Goal: Information Seeking & Learning: Learn about a topic

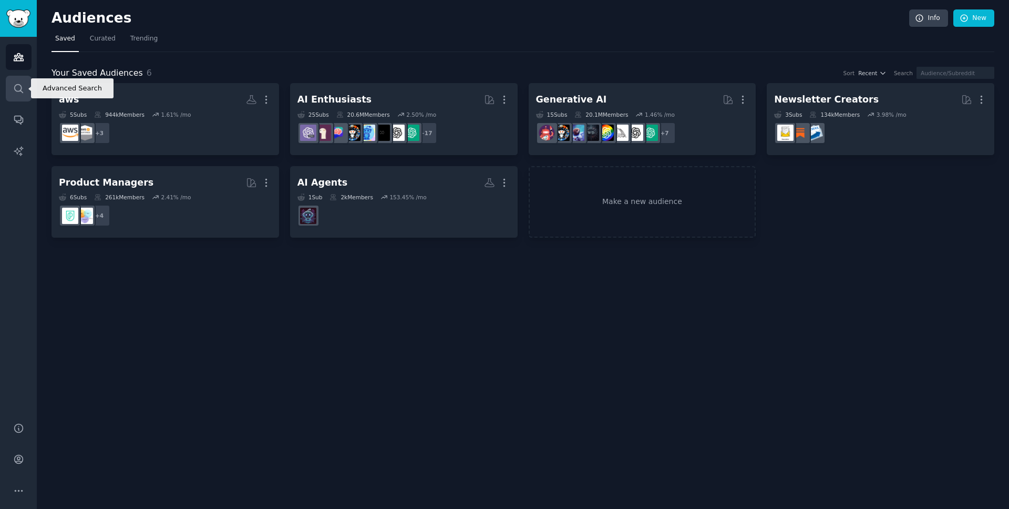
click at [20, 87] on icon "Sidebar" at bounding box center [18, 88] width 11 height 11
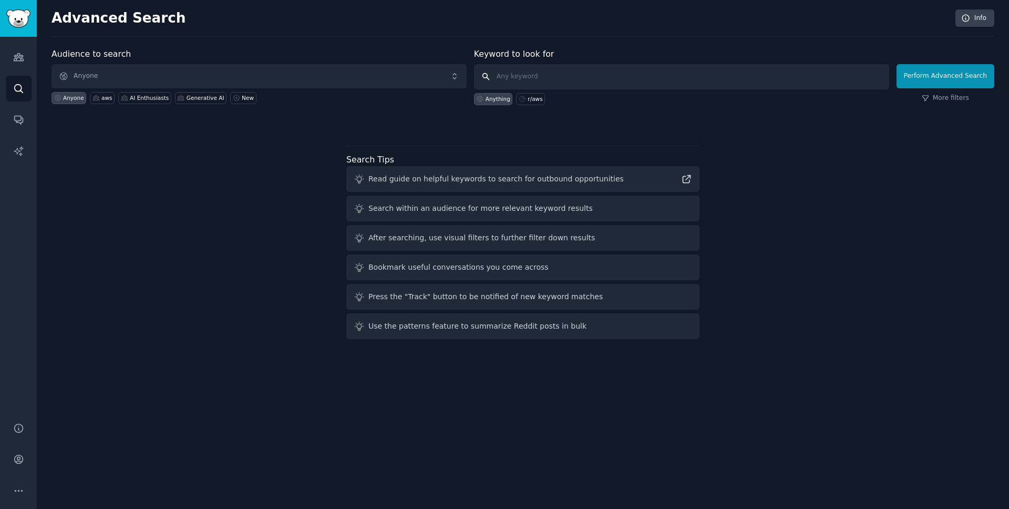
click at [518, 75] on input "text" at bounding box center [681, 76] width 415 height 25
type input "enterprise"
click button "Perform Advanced Search" at bounding box center [945, 76] width 98 height 24
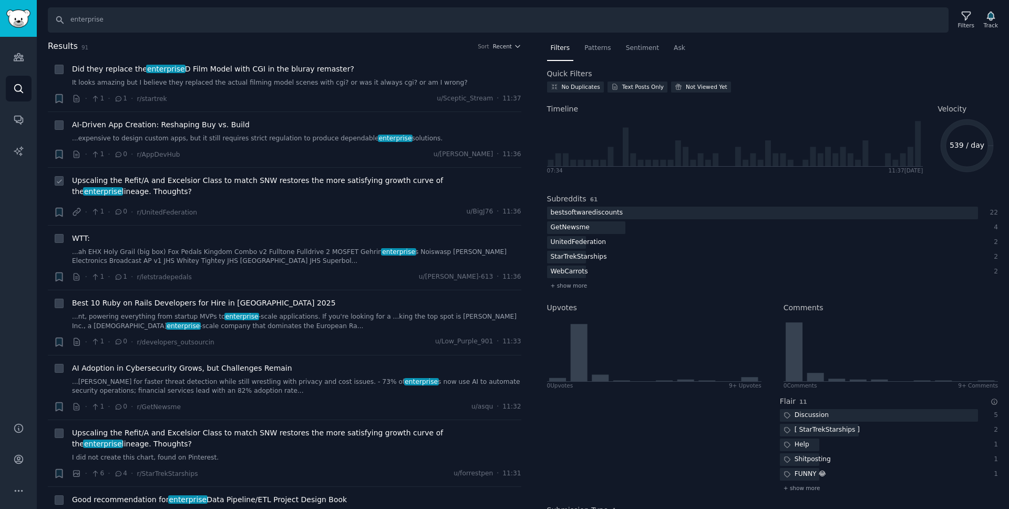
click at [122, 187] on span "enterprise" at bounding box center [102, 191] width 39 height 8
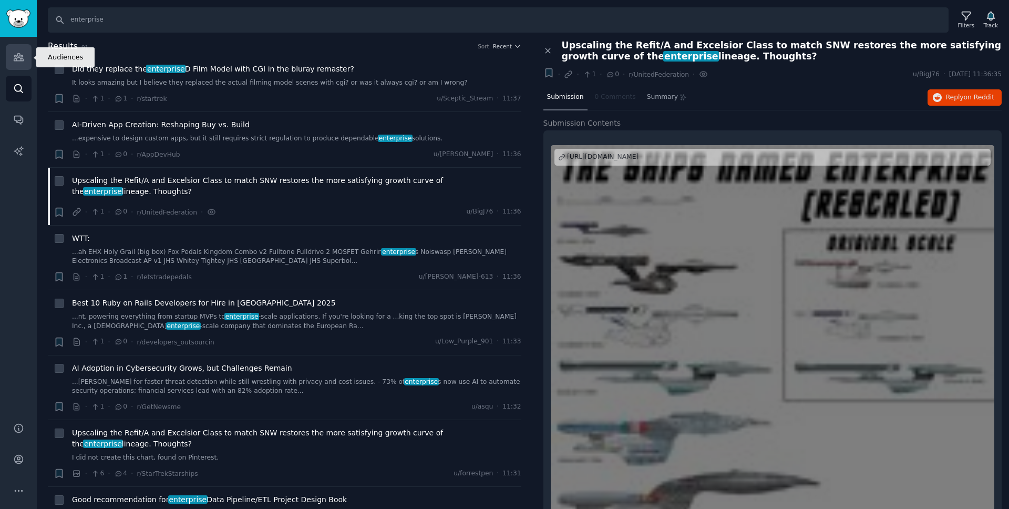
click at [18, 57] on icon "Sidebar" at bounding box center [18, 56] width 11 height 11
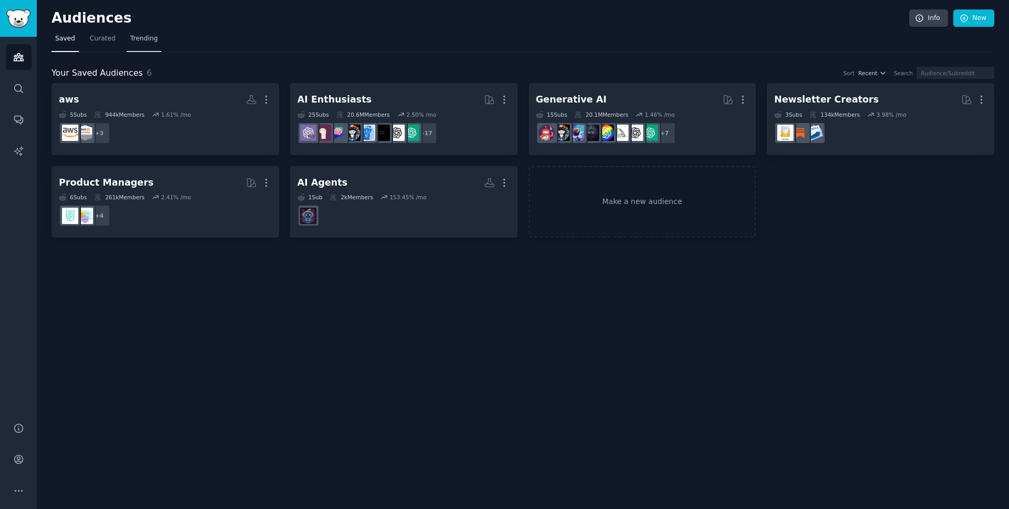
click at [148, 41] on span "Trending" at bounding box center [143, 38] width 27 height 9
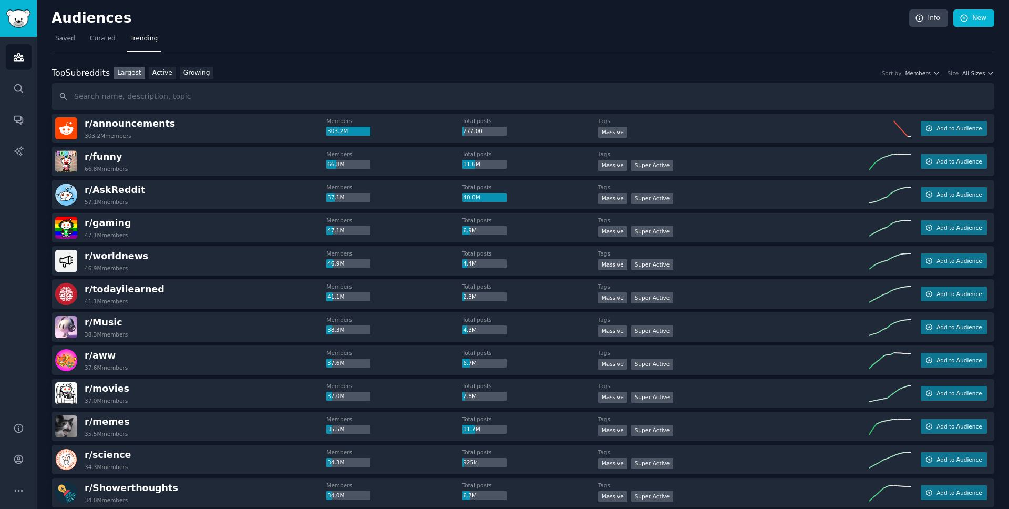
click at [141, 91] on input "text" at bounding box center [522, 96] width 943 height 27
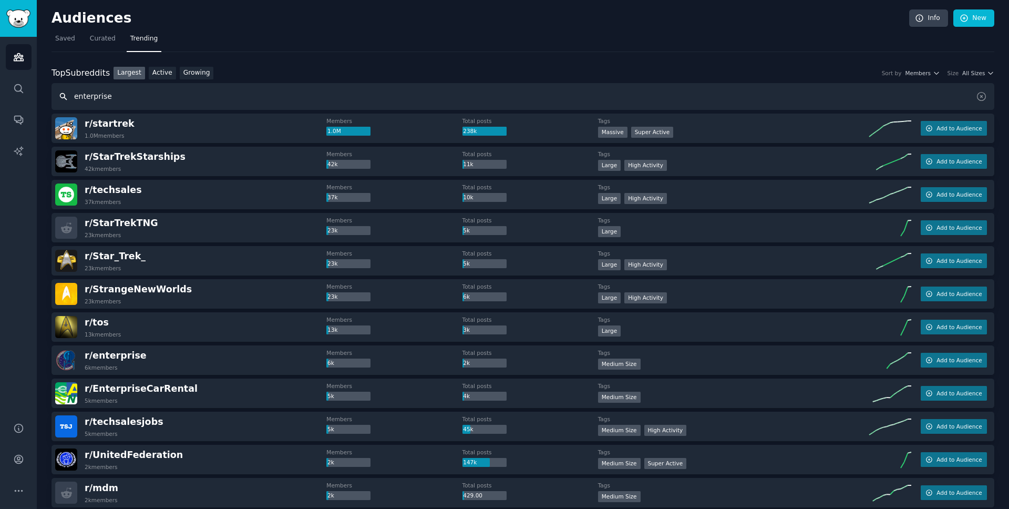
click at [153, 101] on input "enterprise" at bounding box center [522, 96] width 943 height 27
type input "enterprises"
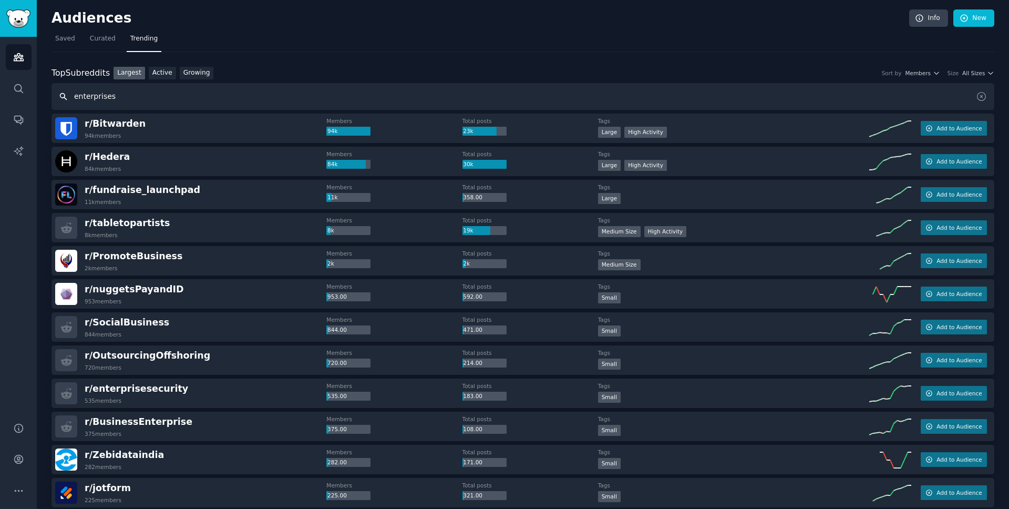
click at [121, 99] on input "enterprises" at bounding box center [522, 96] width 943 height 27
type input "r/aws"
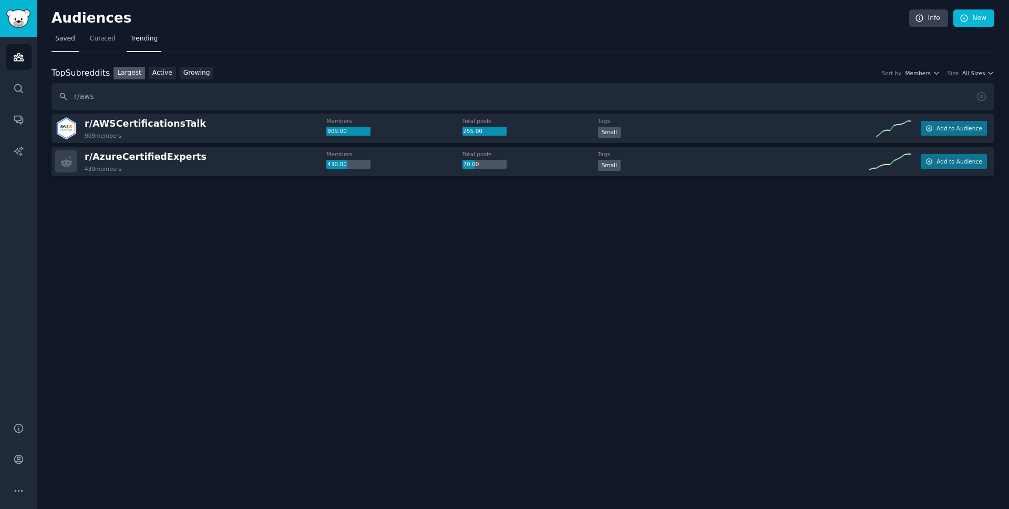
click at [61, 39] on span "Saved" at bounding box center [65, 38] width 20 height 9
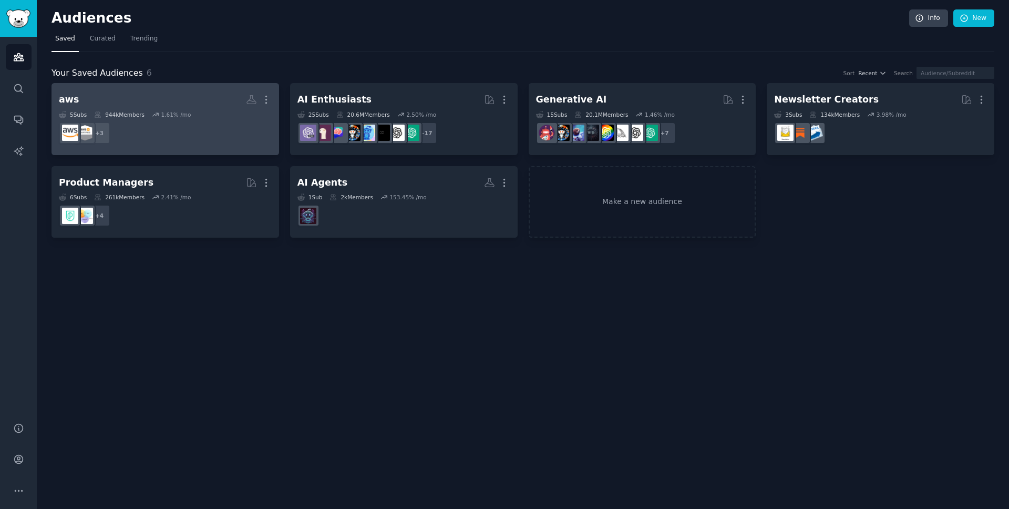
click at [183, 97] on h2 "aws More" at bounding box center [165, 99] width 213 height 18
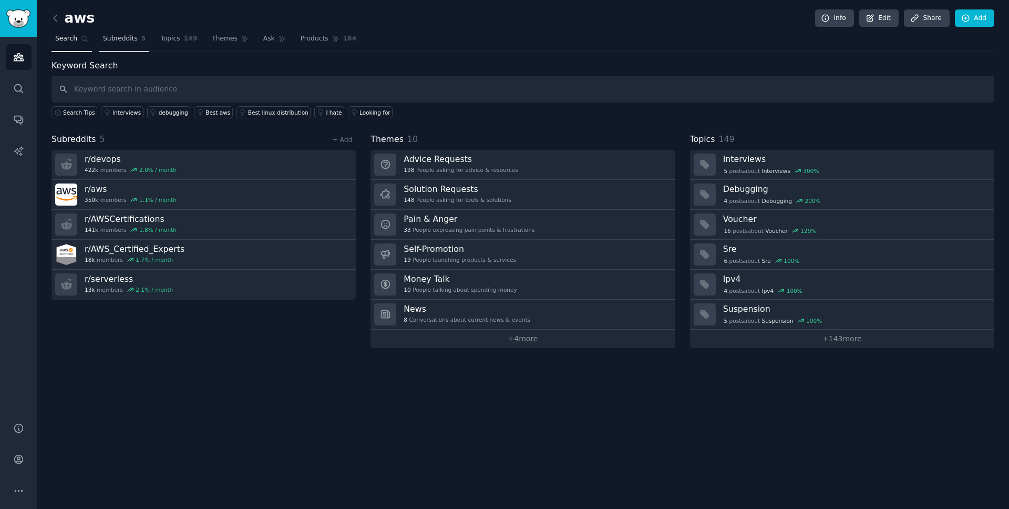
click at [123, 37] on span "Subreddits" at bounding box center [120, 38] width 35 height 9
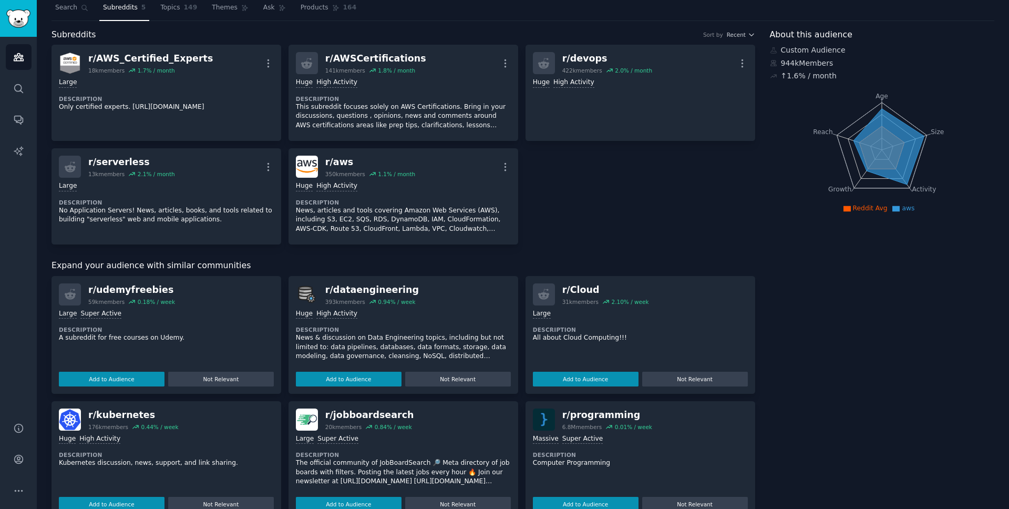
scroll to position [34, 0]
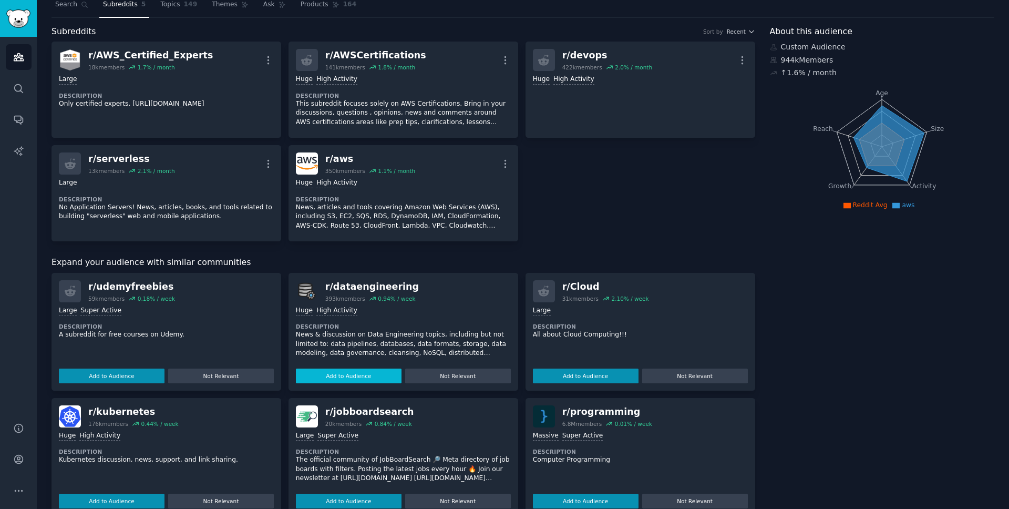
click at [375, 375] on button "Add to Audience" at bounding box center [349, 375] width 106 height 15
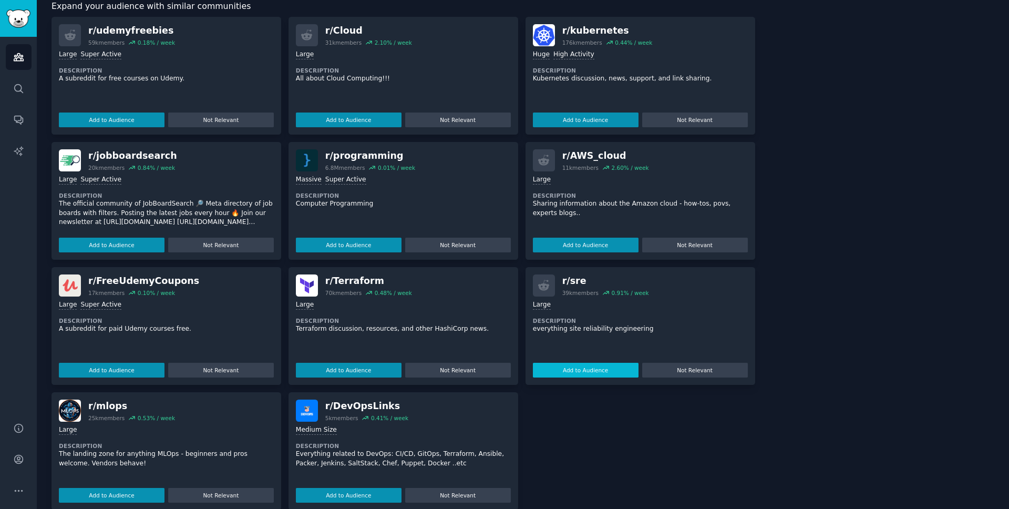
scroll to position [306, 0]
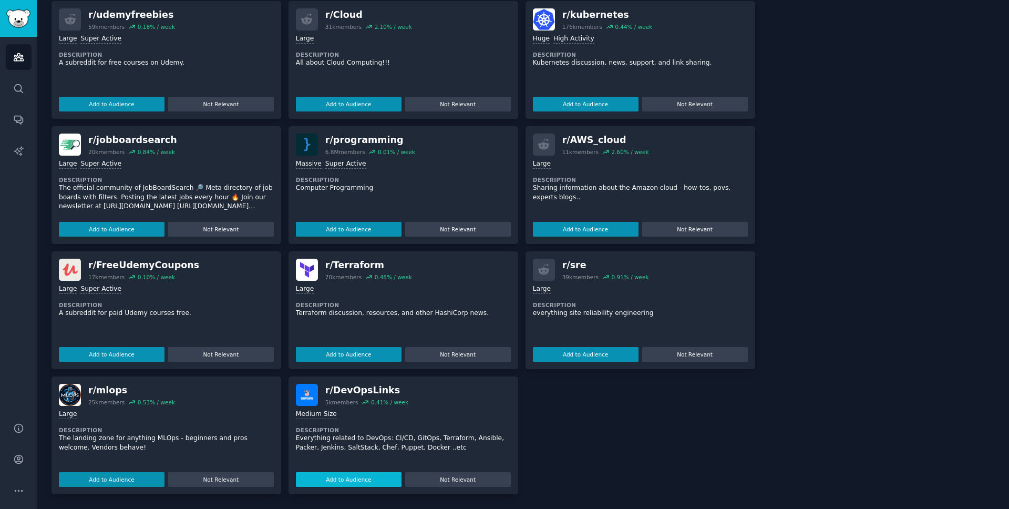
click at [347, 480] on button "Add to Audience" at bounding box center [349, 479] width 106 height 15
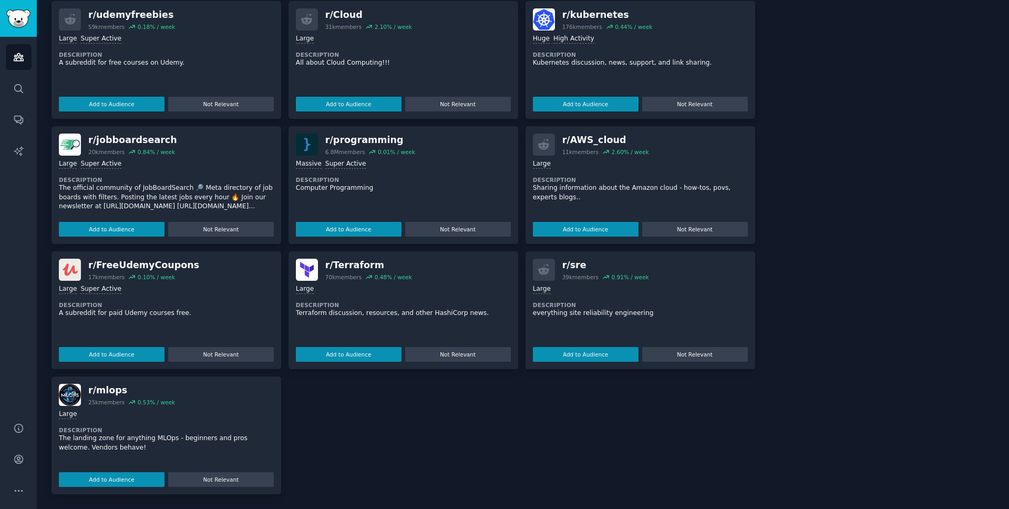
scroll to position [409, 0]
click at [139, 478] on button "Add to Audience" at bounding box center [112, 479] width 106 height 15
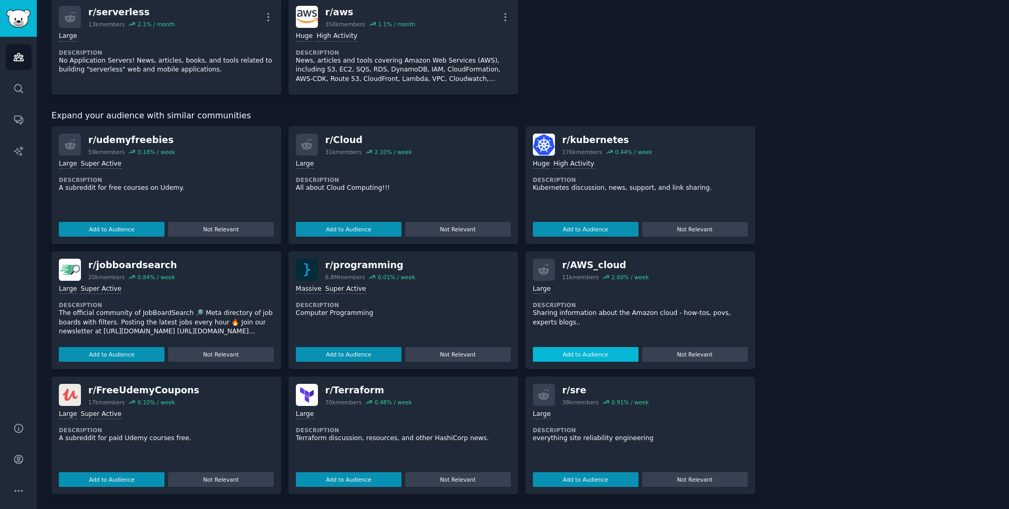
click at [608, 354] on button "Add to Audience" at bounding box center [586, 354] width 106 height 15
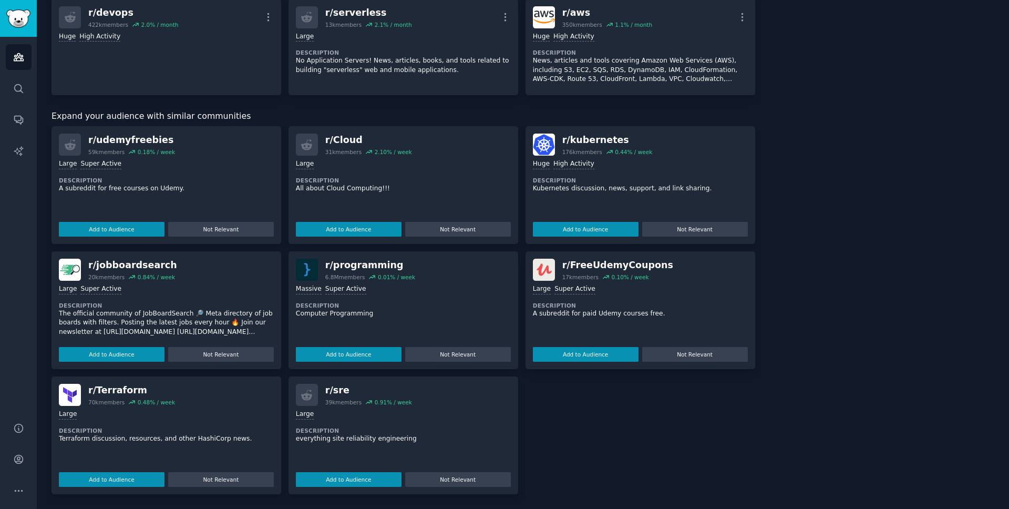
scroll to position [275, 0]
click at [351, 480] on button "Add to Audience" at bounding box center [349, 479] width 106 height 15
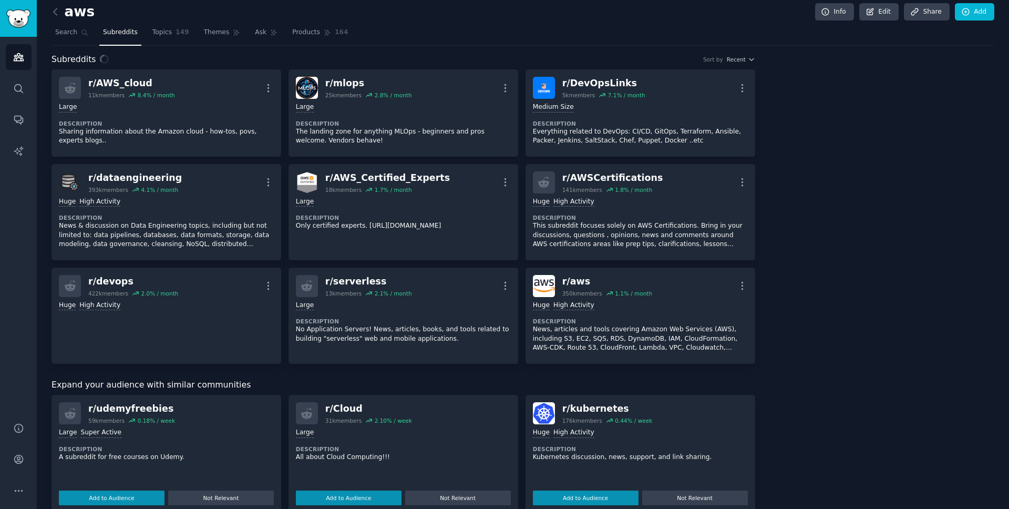
scroll to position [0, 0]
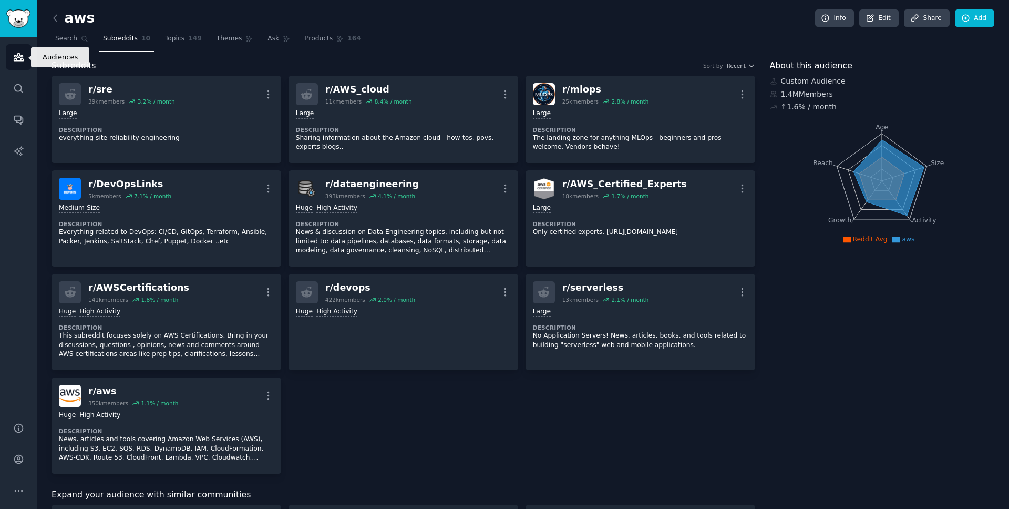
click at [15, 54] on icon "Sidebar" at bounding box center [18, 56] width 11 height 11
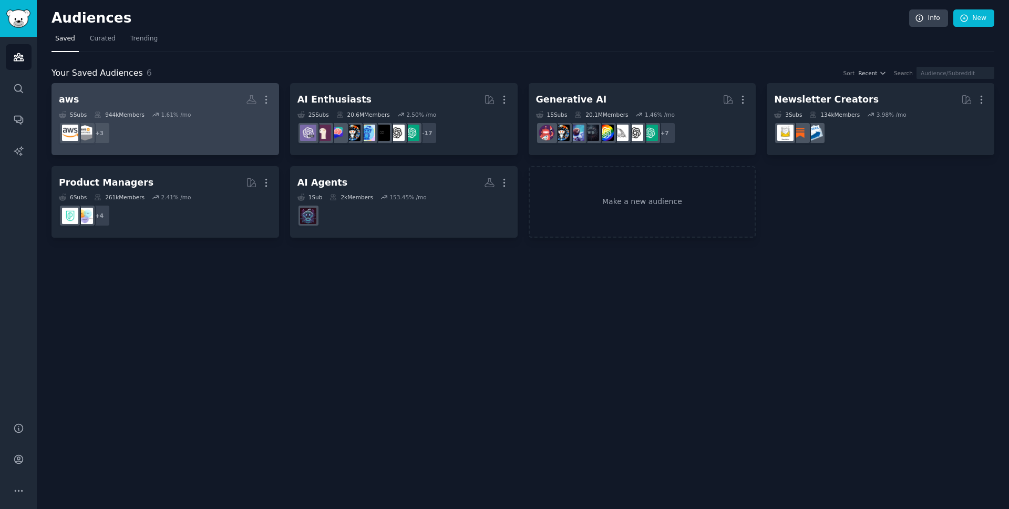
click at [187, 136] on dd "+ 3" at bounding box center [165, 132] width 213 height 29
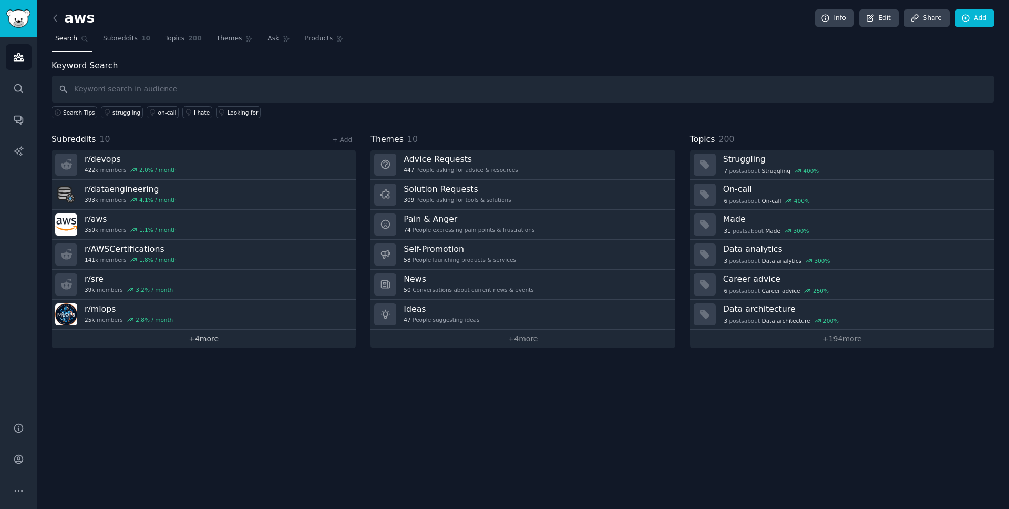
click at [204, 340] on link "+ 4 more" at bounding box center [203, 338] width 304 height 18
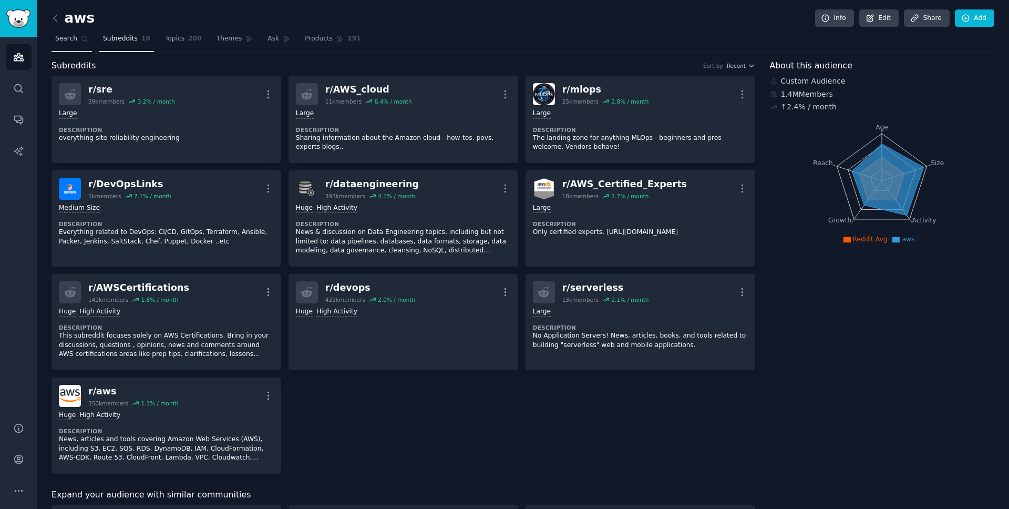
click at [67, 38] on span "Search" at bounding box center [66, 38] width 22 height 9
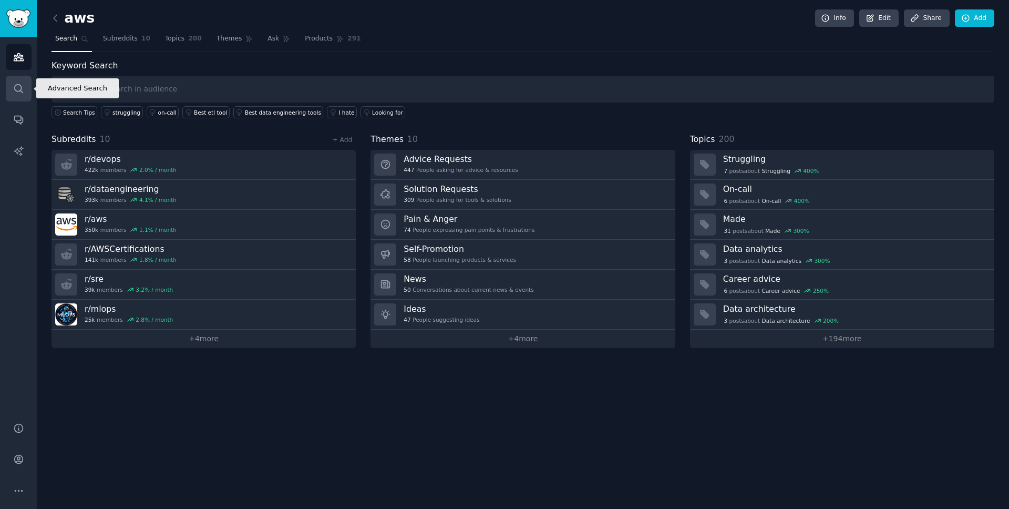
click at [20, 85] on icon "Sidebar" at bounding box center [18, 88] width 8 height 8
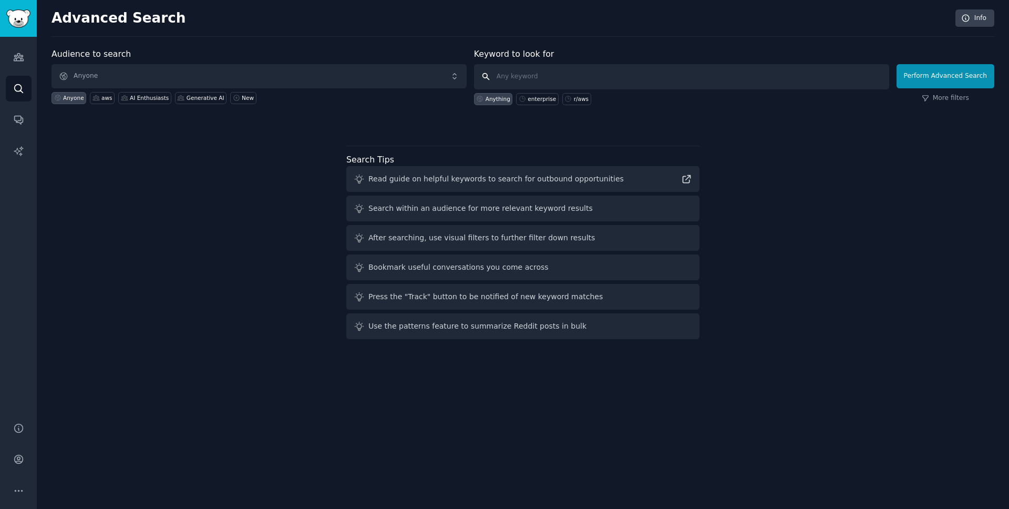
click at [538, 75] on input "text" at bounding box center [681, 76] width 415 height 25
type input "r/udemy"
click button "Perform Advanced Search" at bounding box center [945, 76] width 98 height 24
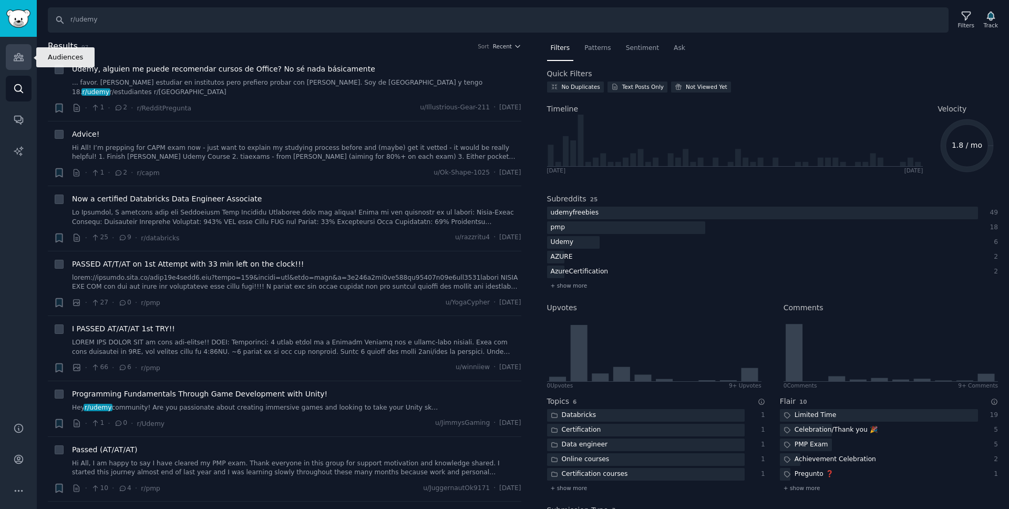
click at [15, 55] on icon "Sidebar" at bounding box center [18, 57] width 9 height 7
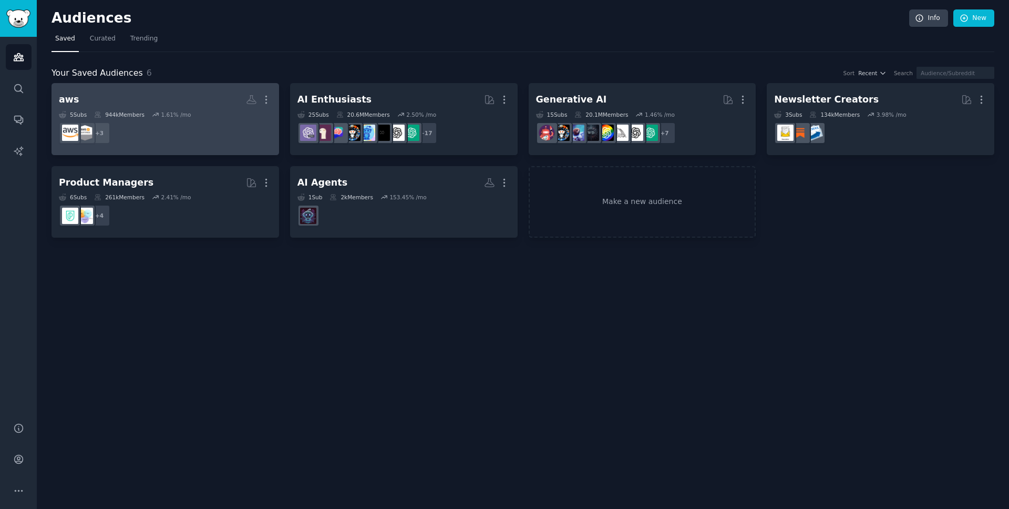
click at [144, 96] on h2 "aws More" at bounding box center [165, 99] width 213 height 18
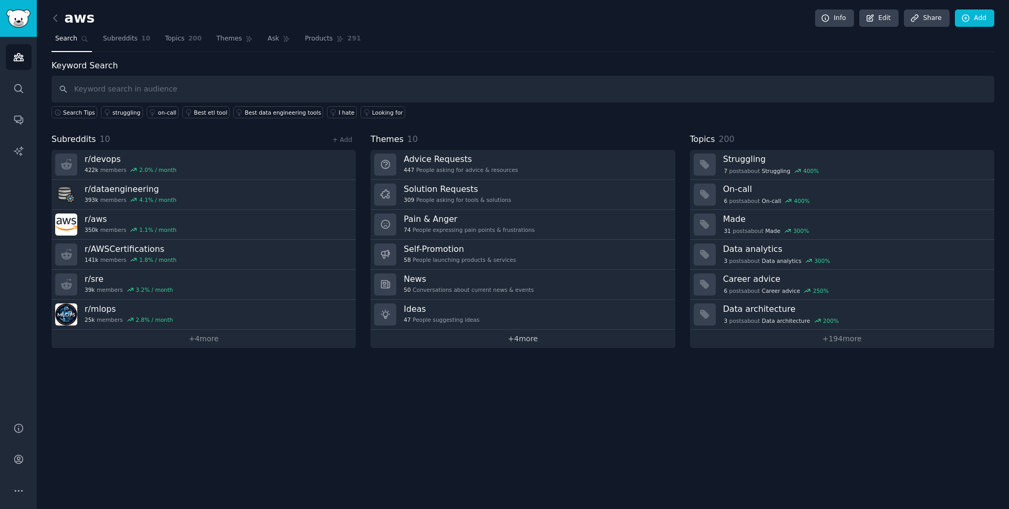
click at [529, 341] on link "+ 4 more" at bounding box center [522, 338] width 304 height 18
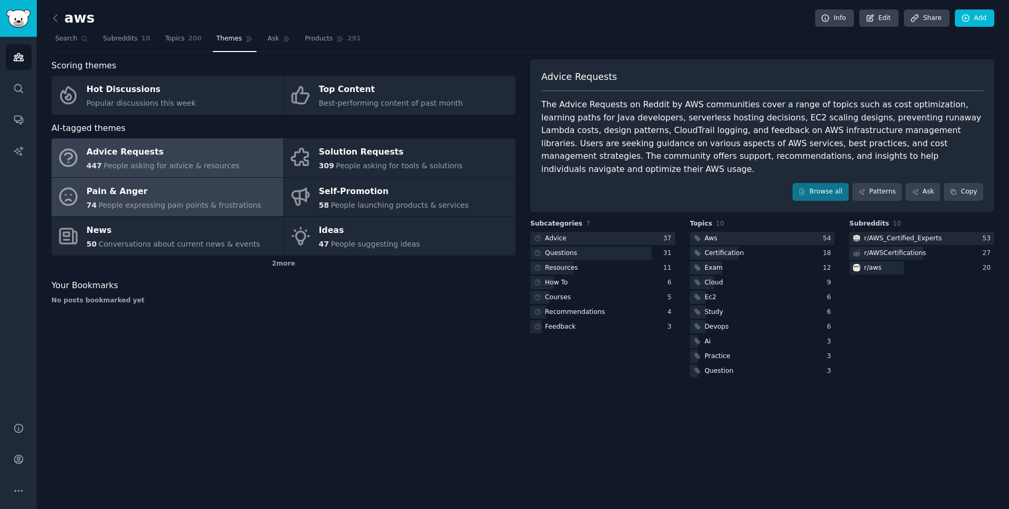
click at [217, 200] on div "74 People expressing pain points & frustrations" at bounding box center [174, 205] width 175 height 11
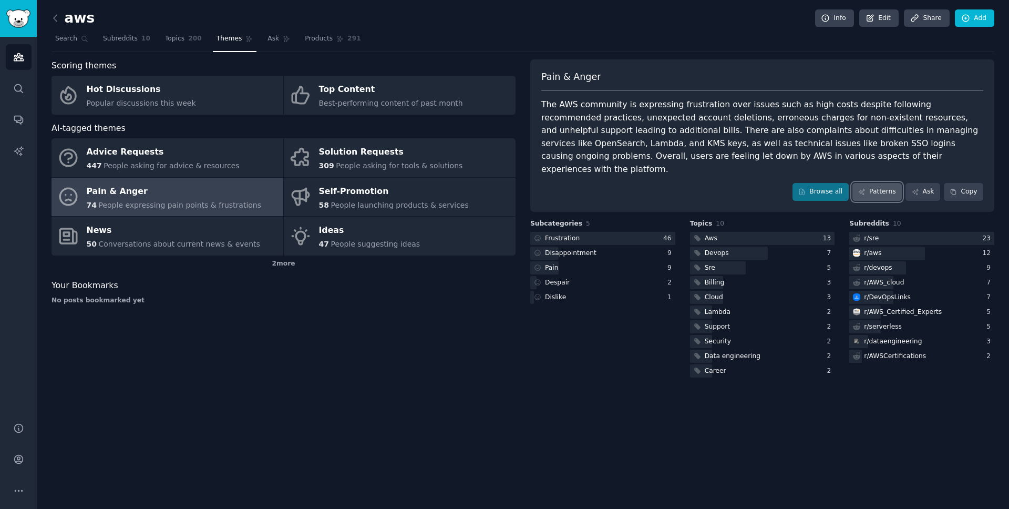
click at [873, 183] on link "Patterns" at bounding box center [876, 192] width 49 height 18
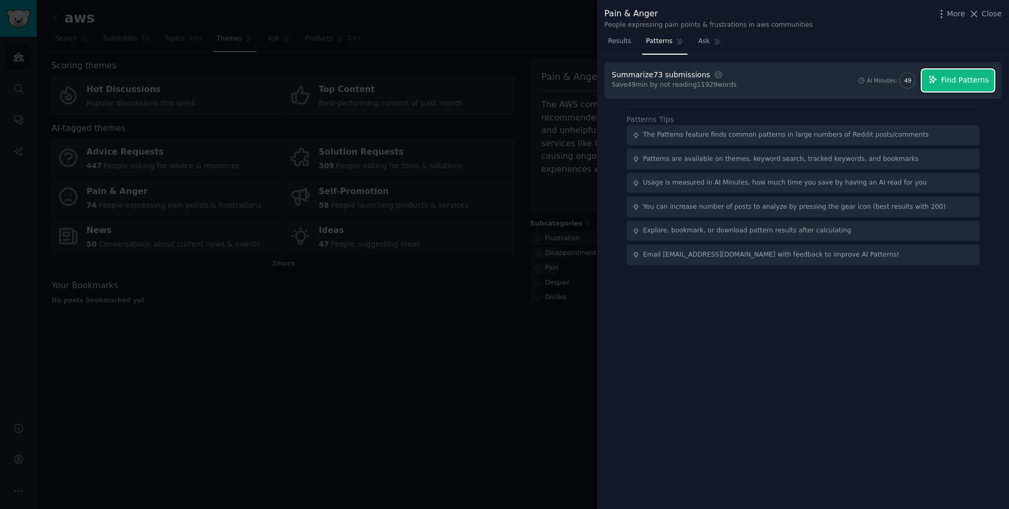
click at [956, 76] on span "Find Patterns" at bounding box center [965, 80] width 48 height 11
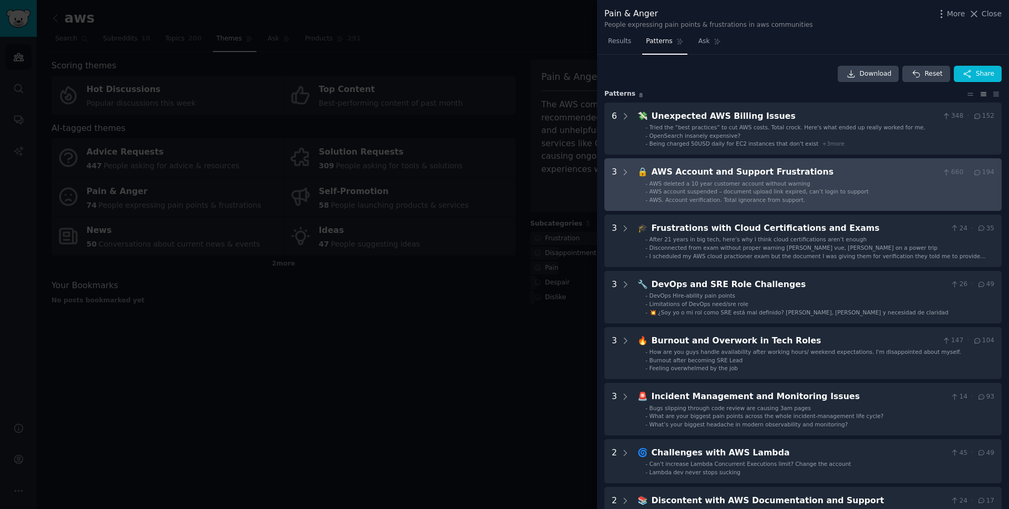
click at [697, 188] on span "AWS account suspended – document upload link expired, can’t login to support" at bounding box center [758, 191] width 219 height 6
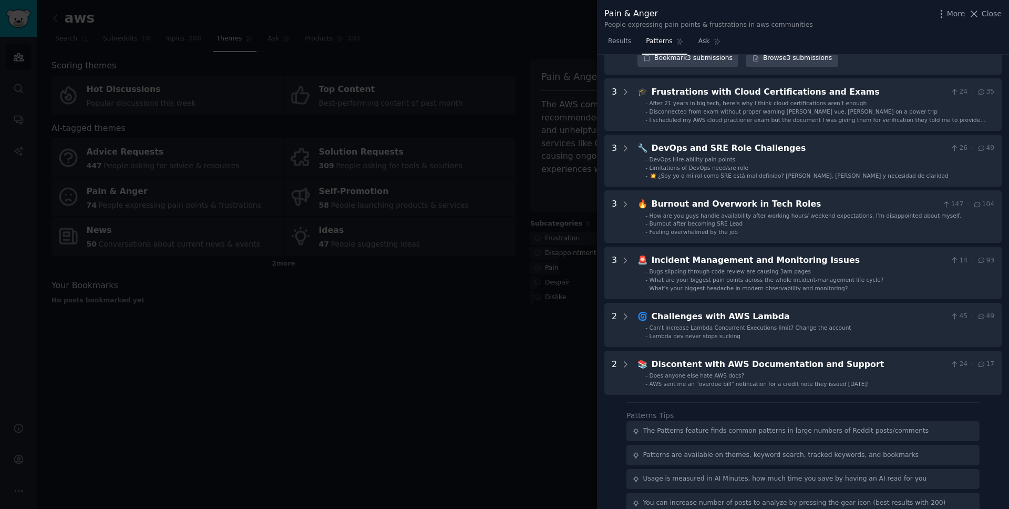
scroll to position [290, 0]
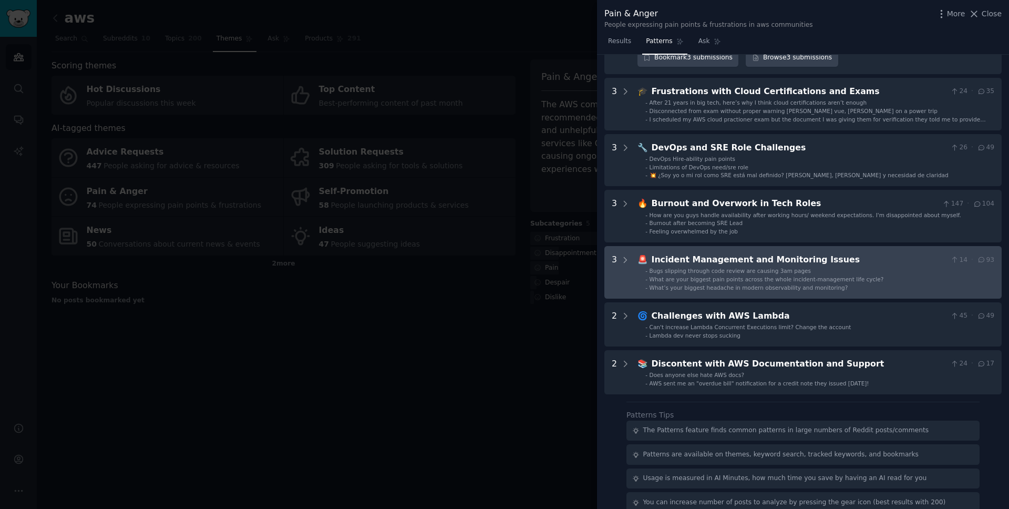
click at [731, 275] on div "What are your biggest pain points across the whole incident-management life cyc…" at bounding box center [766, 278] width 234 height 7
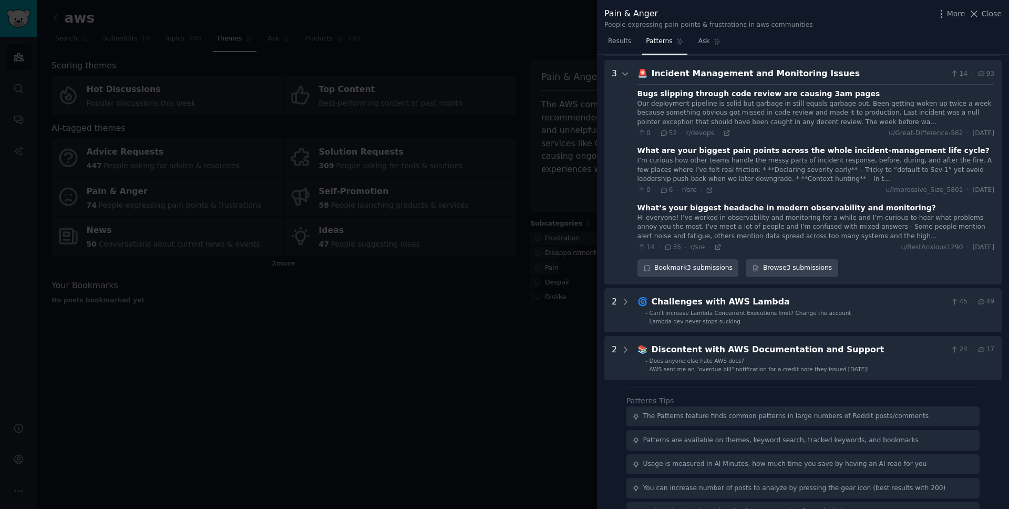
scroll to position [482, 0]
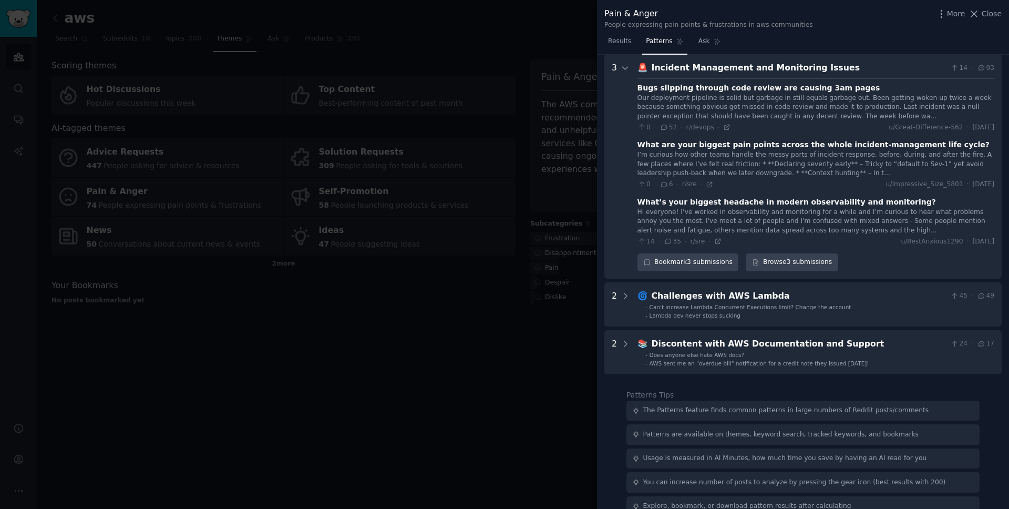
click at [805, 143] on div "What are your biggest pain points across the whole incident-management life cyc…" at bounding box center [813, 144] width 352 height 11
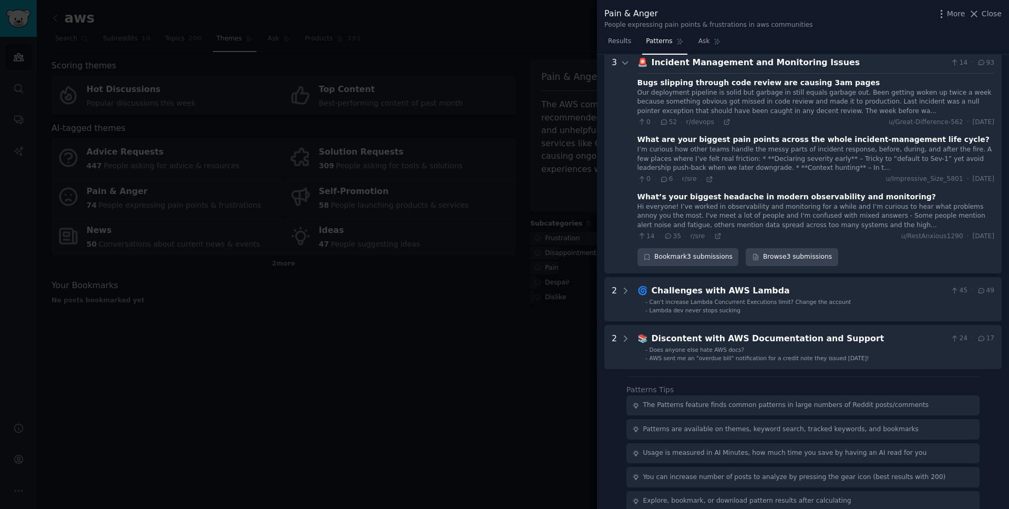
scroll to position [489, 0]
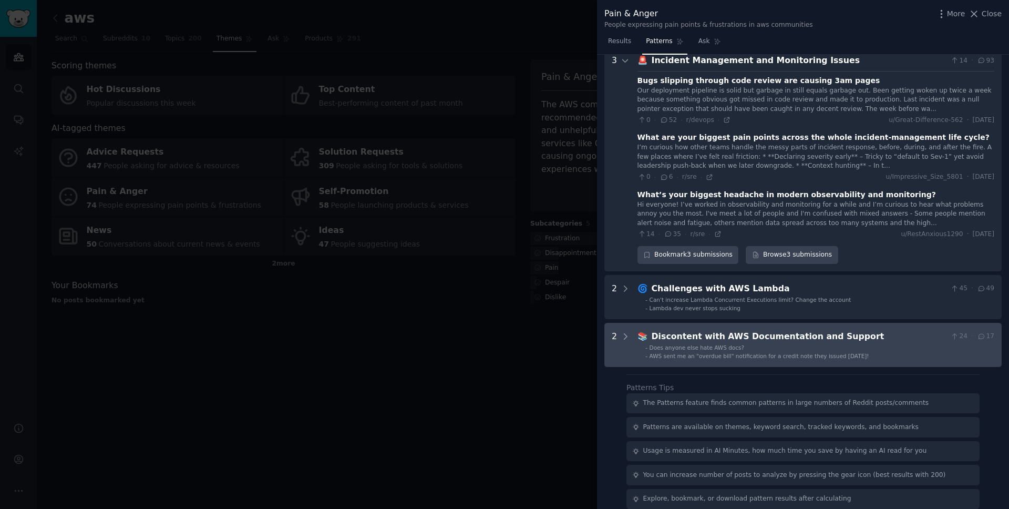
click at [769, 336] on div "Discontent with AWS Documentation and Support" at bounding box center [799, 336] width 295 height 13
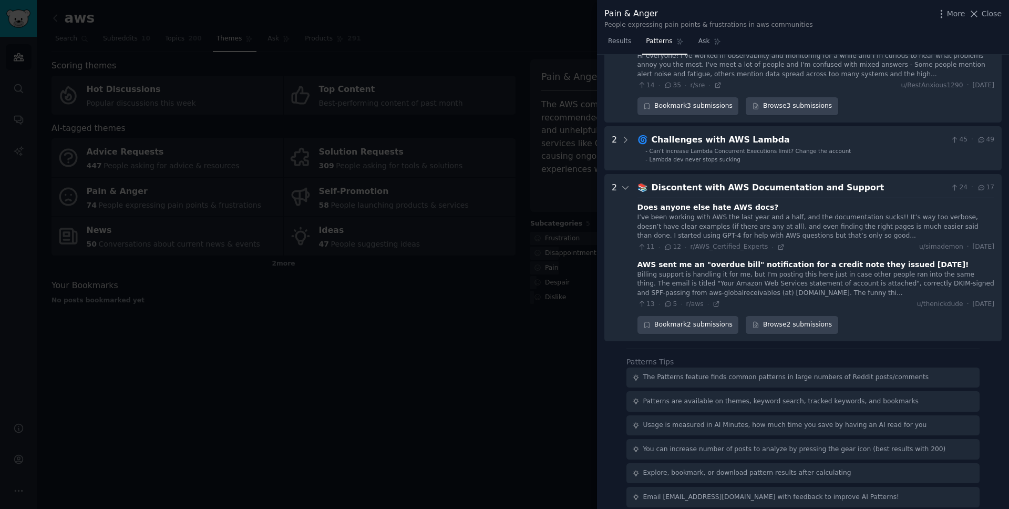
scroll to position [613, 0]
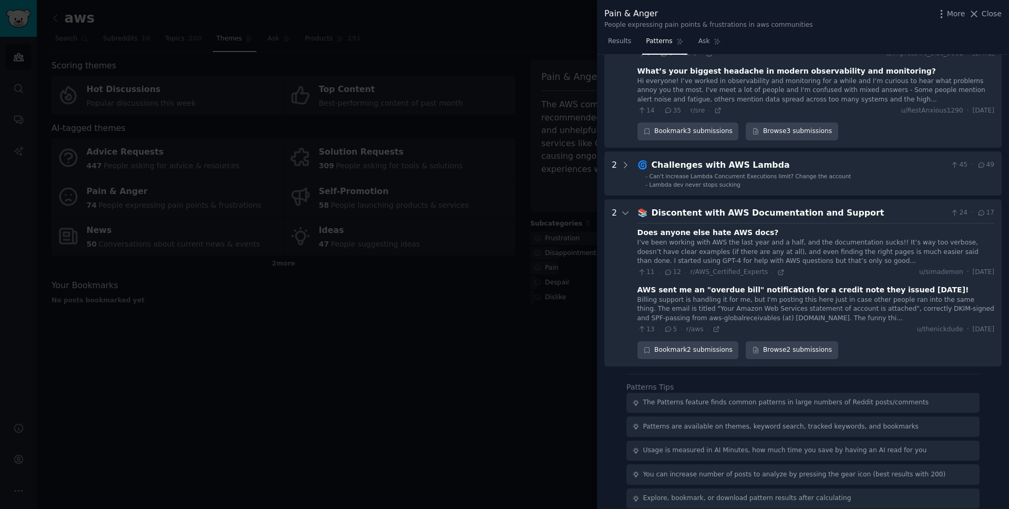
click at [502, 341] on div at bounding box center [504, 254] width 1009 height 509
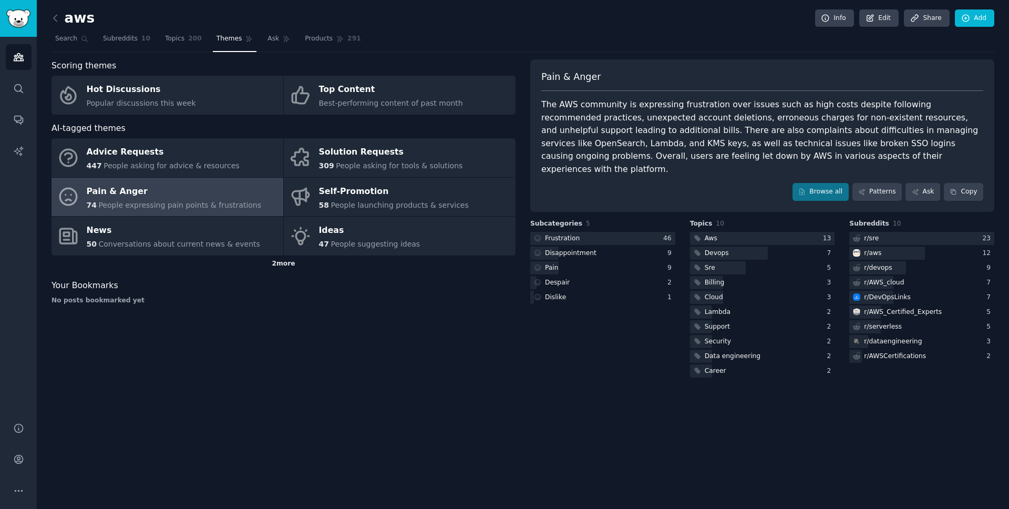
click at [278, 262] on div "2 more" at bounding box center [283, 263] width 464 height 17
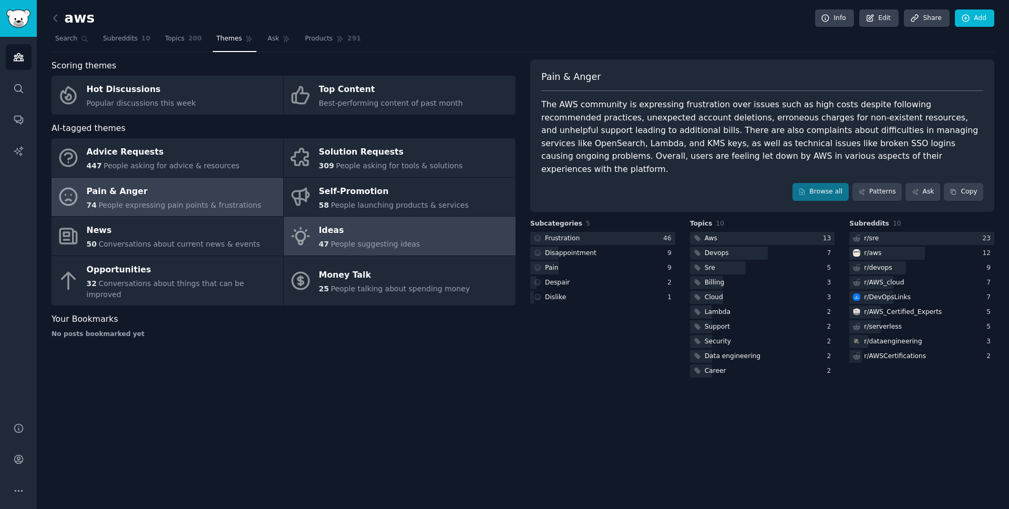
click at [375, 239] on div "47 People suggesting ideas" at bounding box center [369, 244] width 101 height 11
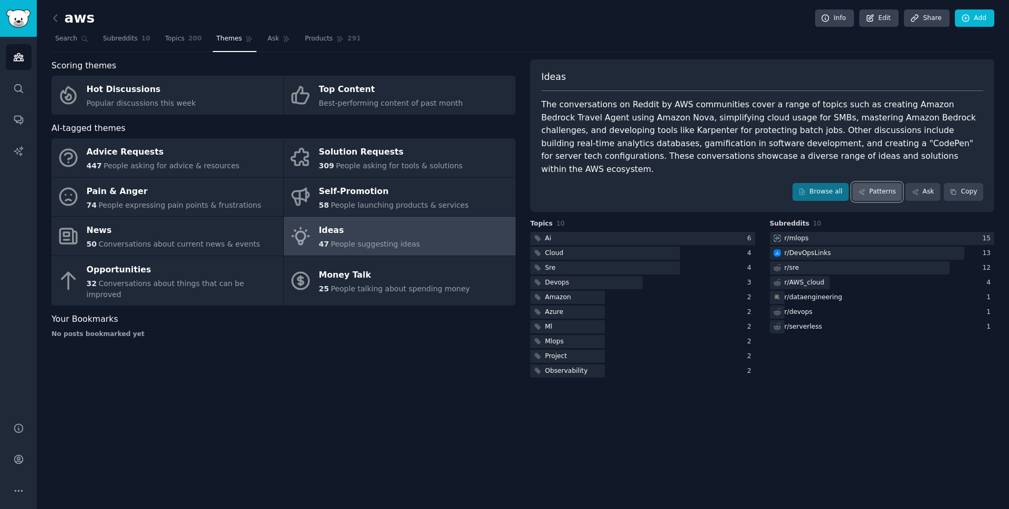
click at [887, 183] on link "Patterns" at bounding box center [876, 192] width 49 height 18
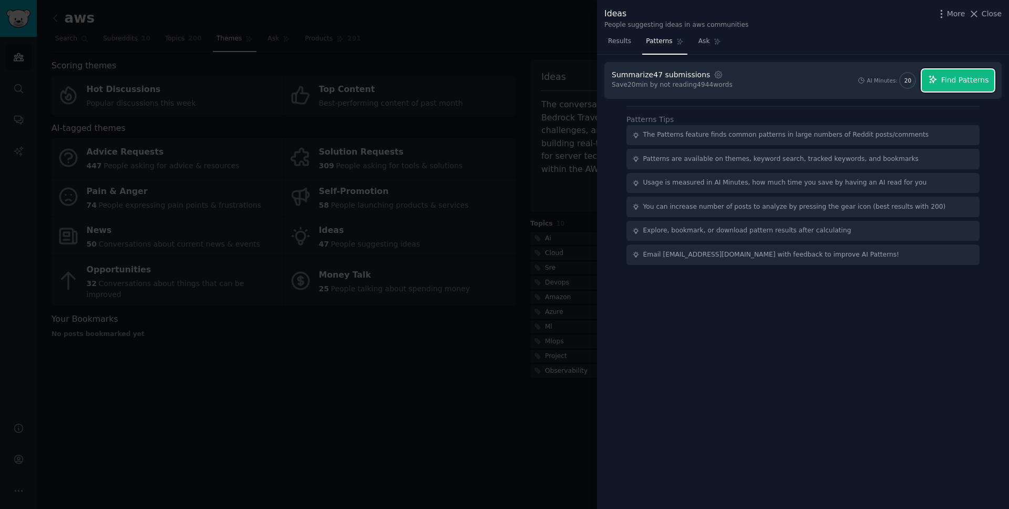
click at [954, 81] on span "Find Patterns" at bounding box center [965, 80] width 48 height 11
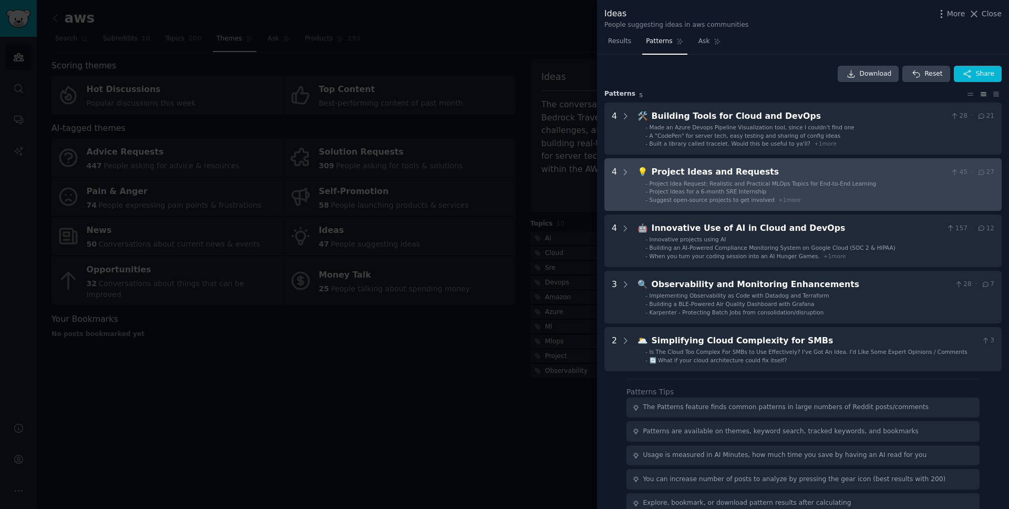
scroll to position [15, 0]
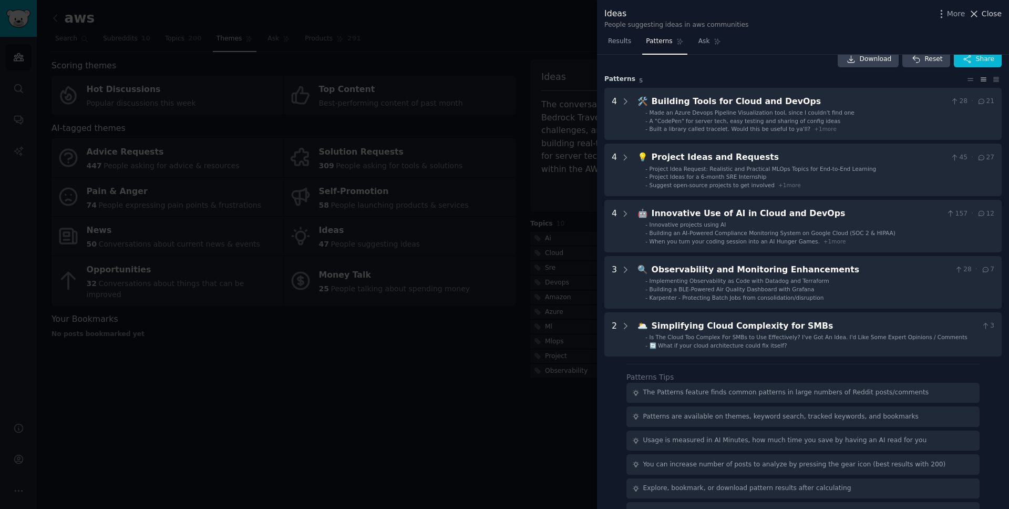
click at [977, 15] on icon at bounding box center [973, 13] width 11 height 11
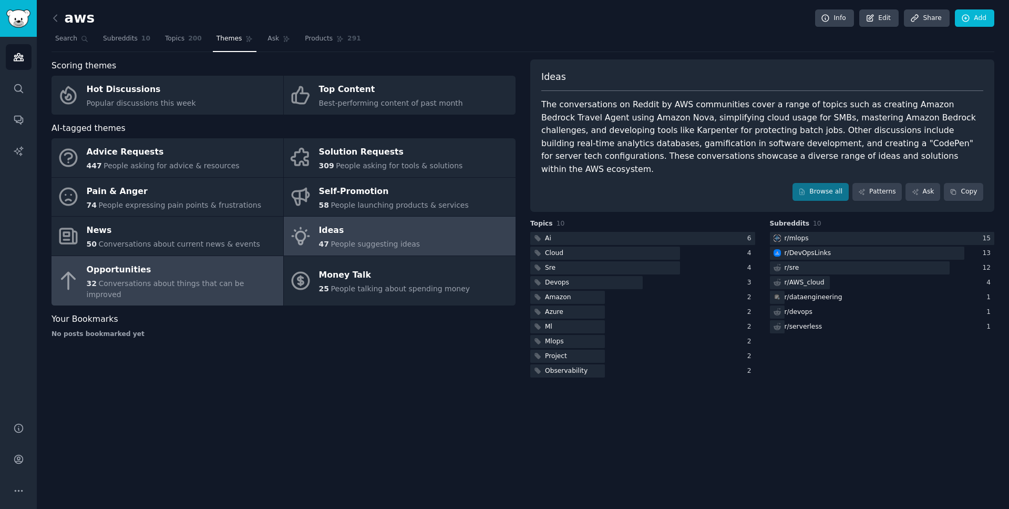
click at [198, 284] on span "Conversations about things that can be improved" at bounding box center [166, 288] width 158 height 19
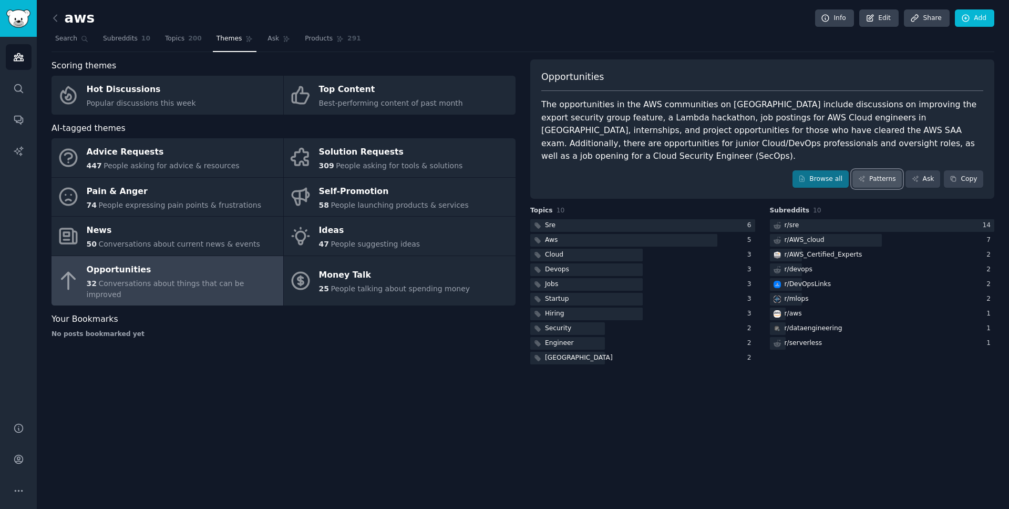
click at [878, 170] on link "Patterns" at bounding box center [876, 179] width 49 height 18
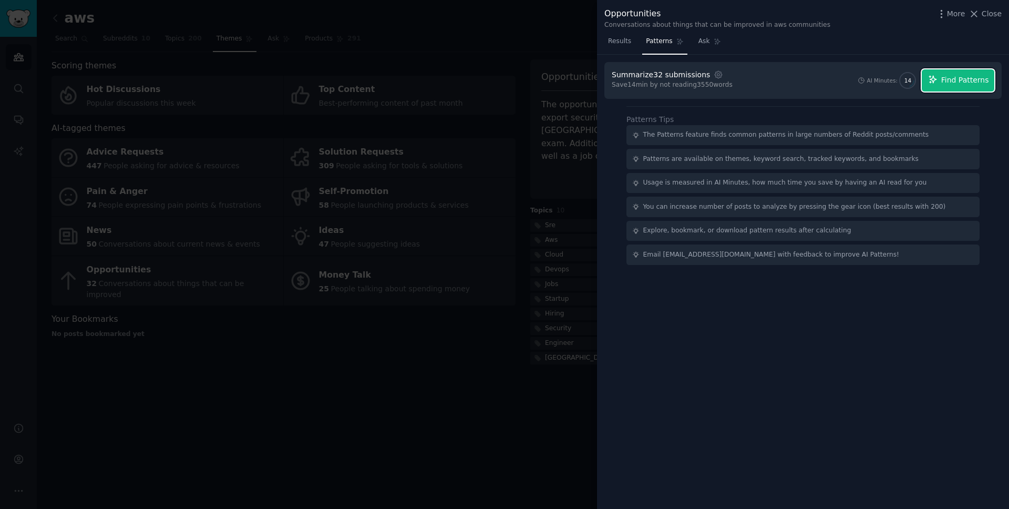
click at [964, 81] on span "Find Patterns" at bounding box center [965, 80] width 48 height 11
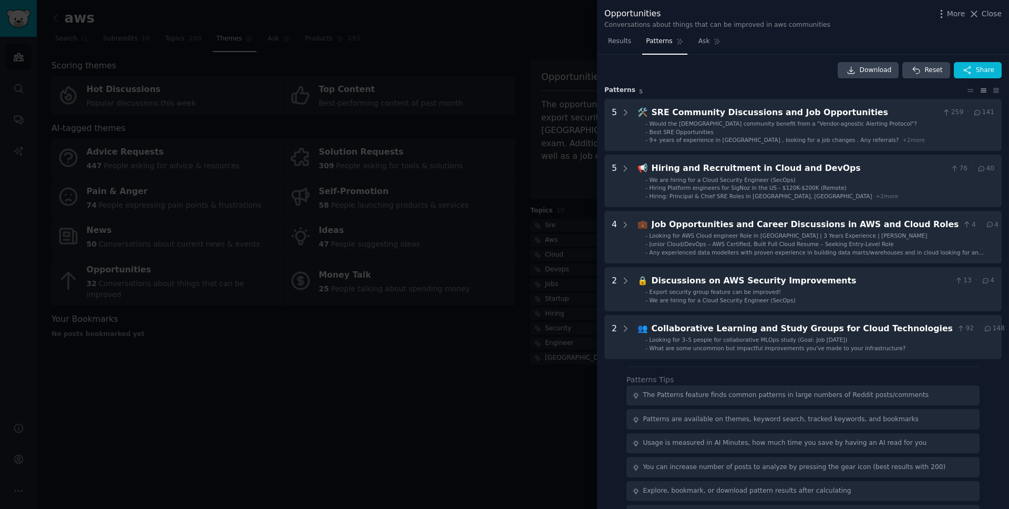
scroll to position [4, 0]
click at [356, 424] on div at bounding box center [504, 254] width 1009 height 509
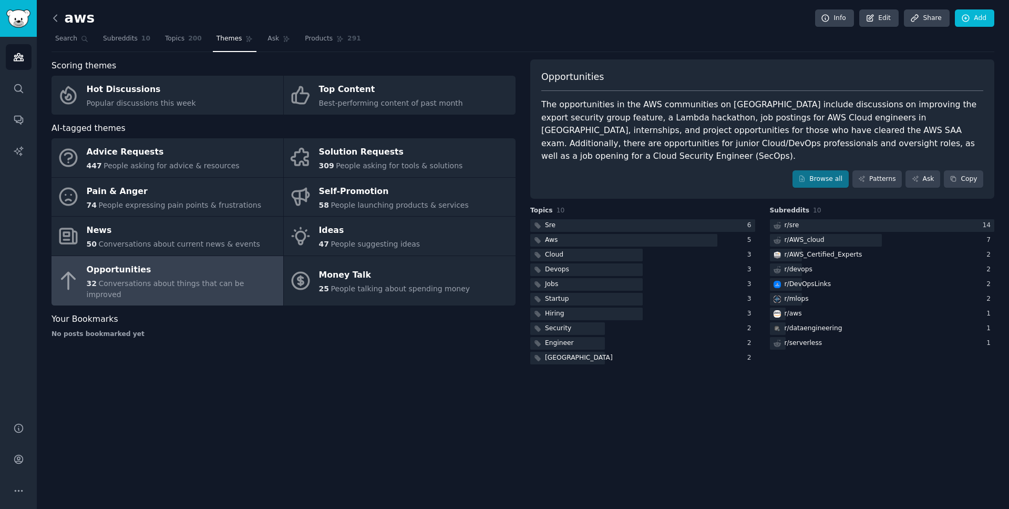
click at [60, 19] on icon at bounding box center [55, 18] width 11 height 11
